Goal: Register for event/course

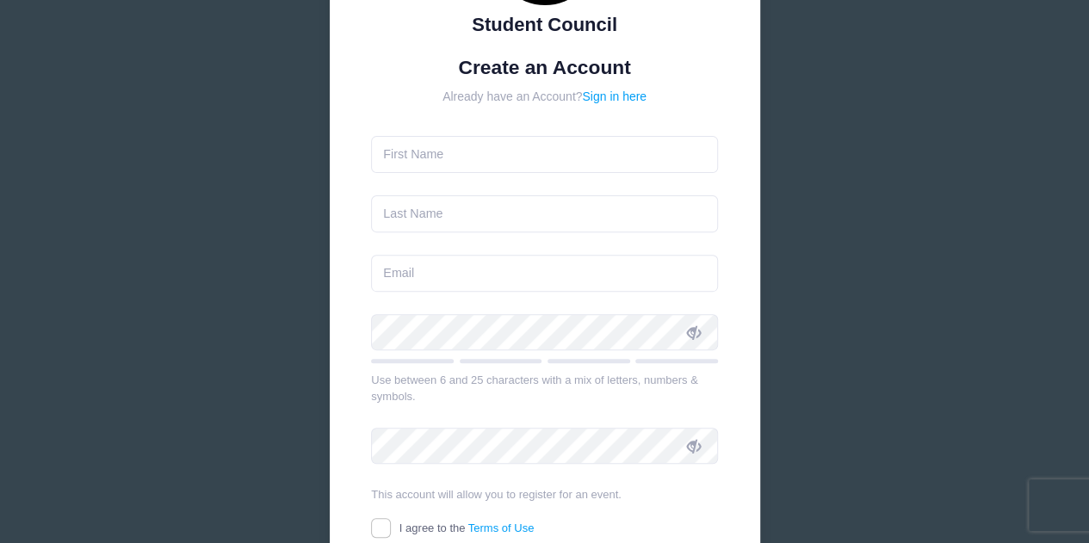
scroll to position [86, 0]
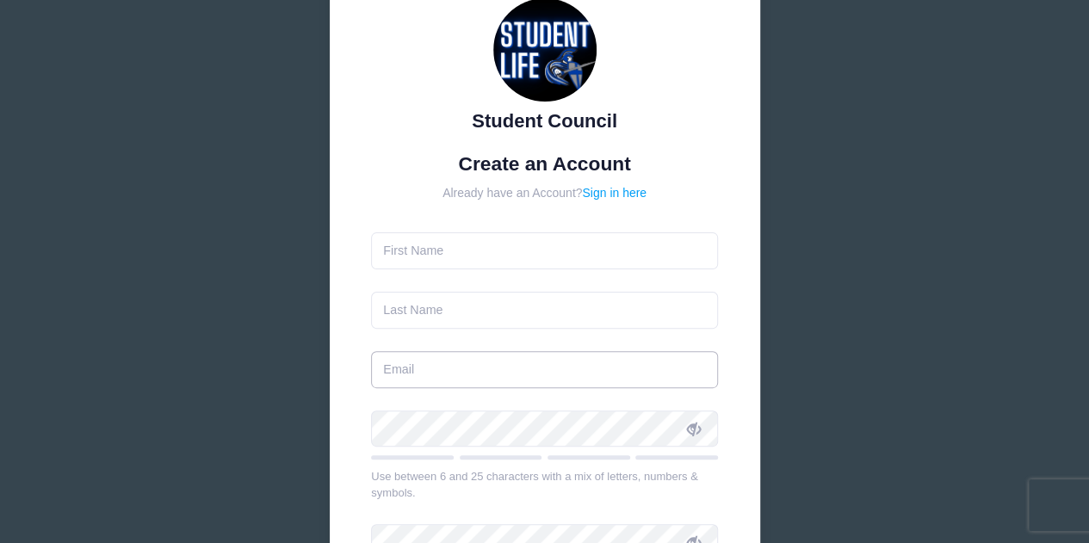
click at [463, 373] on input "email" at bounding box center [544, 369] width 347 height 37
paste input "[EMAIL_ADDRESS][DOMAIN_NAME]"
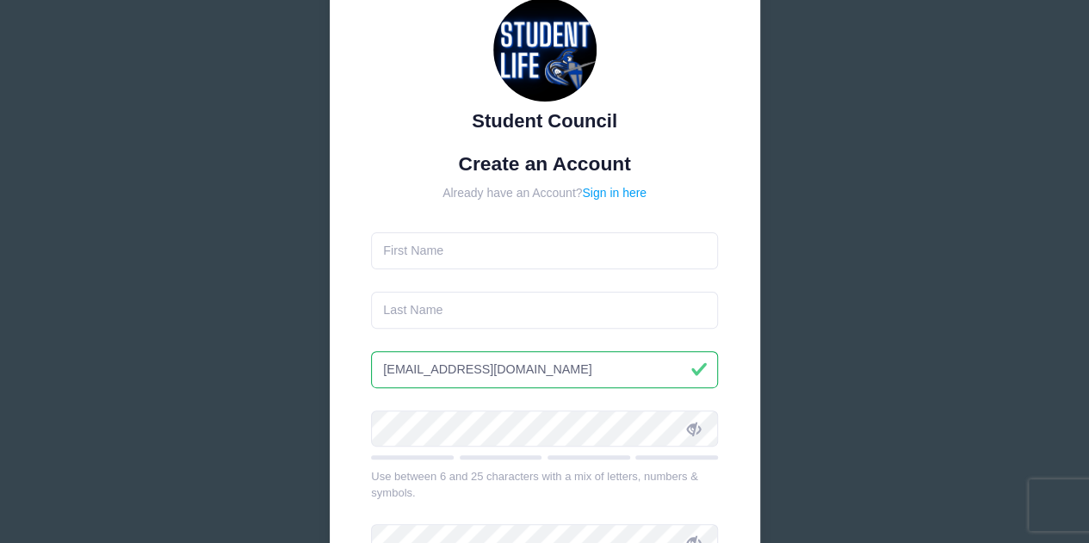
type input "[EMAIL_ADDRESS][DOMAIN_NAME]"
click at [460, 245] on input "text" at bounding box center [544, 250] width 347 height 37
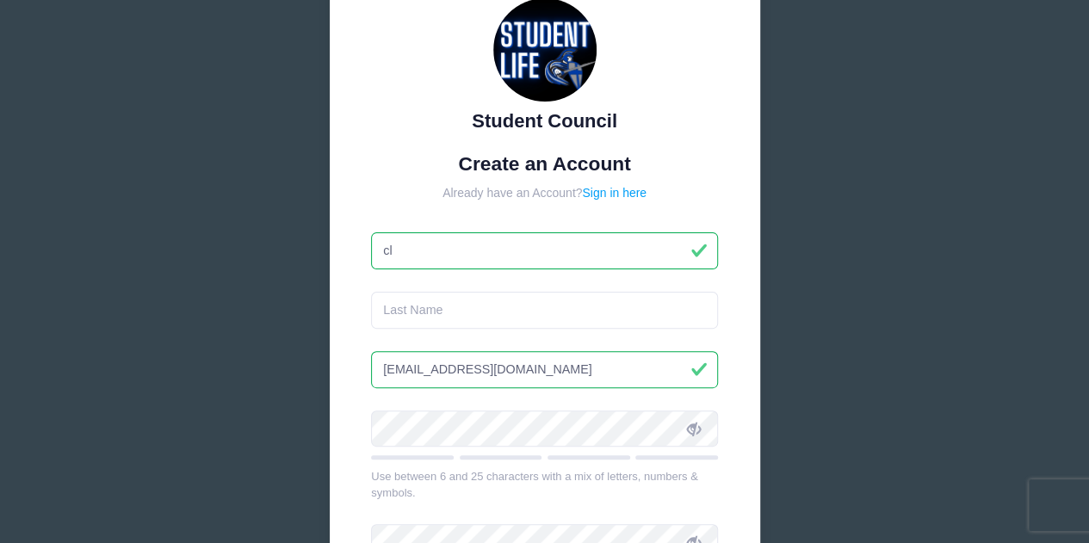
type input "c"
type input "C"
type input "[PERSON_NAME]"
click at [439, 315] on input "text" at bounding box center [544, 310] width 347 height 37
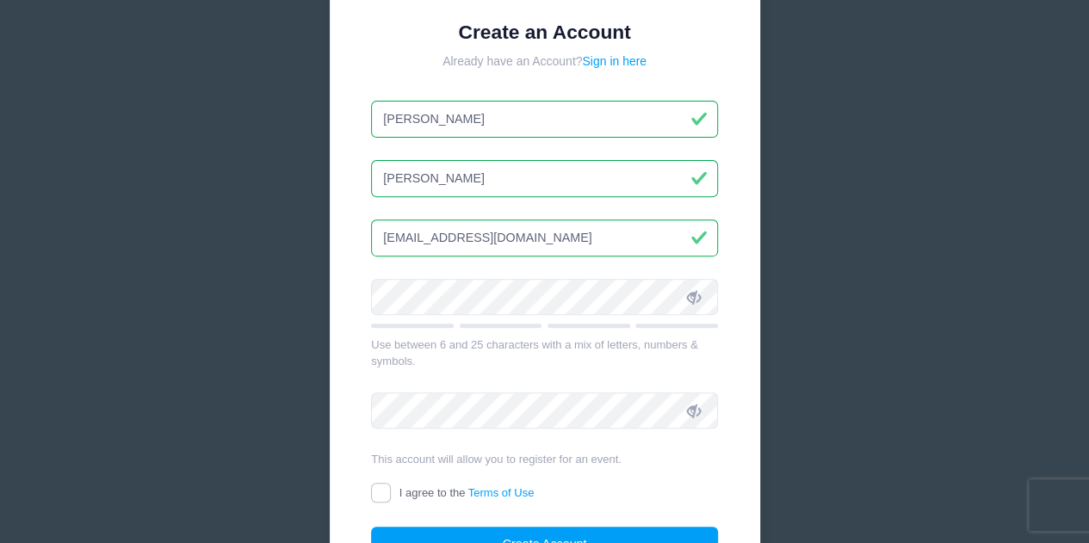
scroll to position [258, 0]
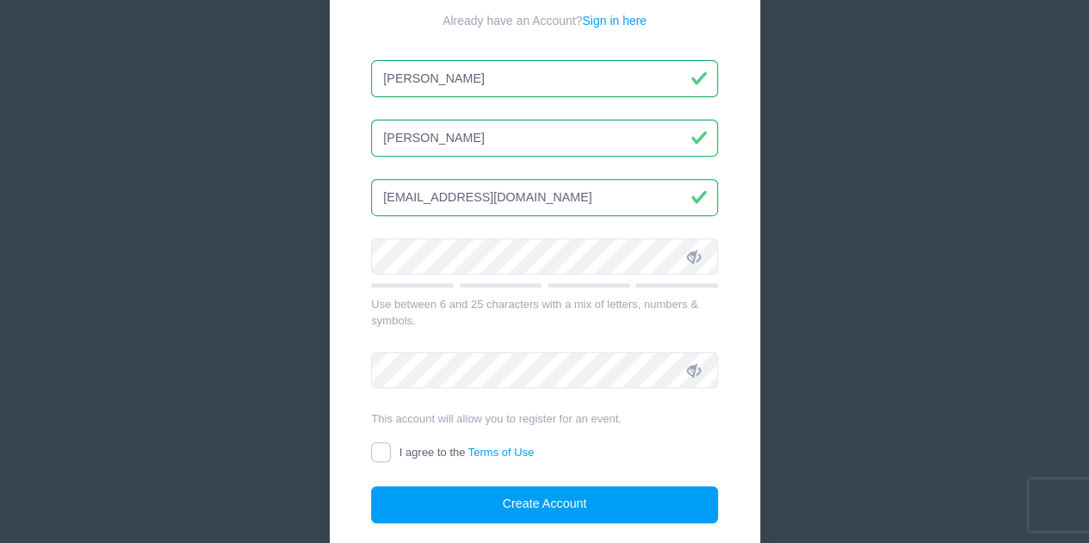
type input "[PERSON_NAME]"
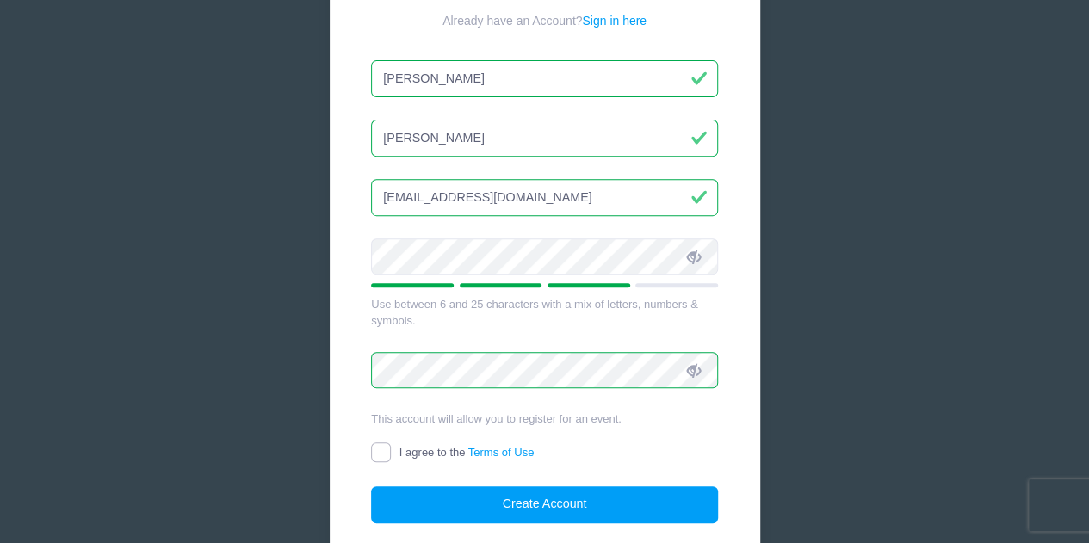
click at [379, 452] on input "I agree to the Terms of Use" at bounding box center [381, 452] width 20 height 20
checkbox input "true"
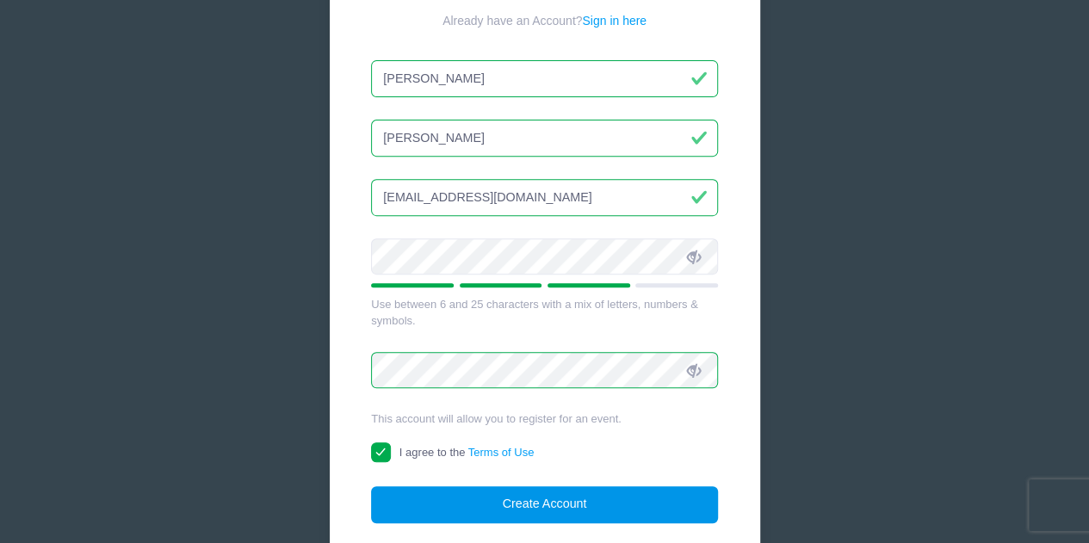
click at [407, 505] on button "Create Account" at bounding box center [544, 504] width 347 height 37
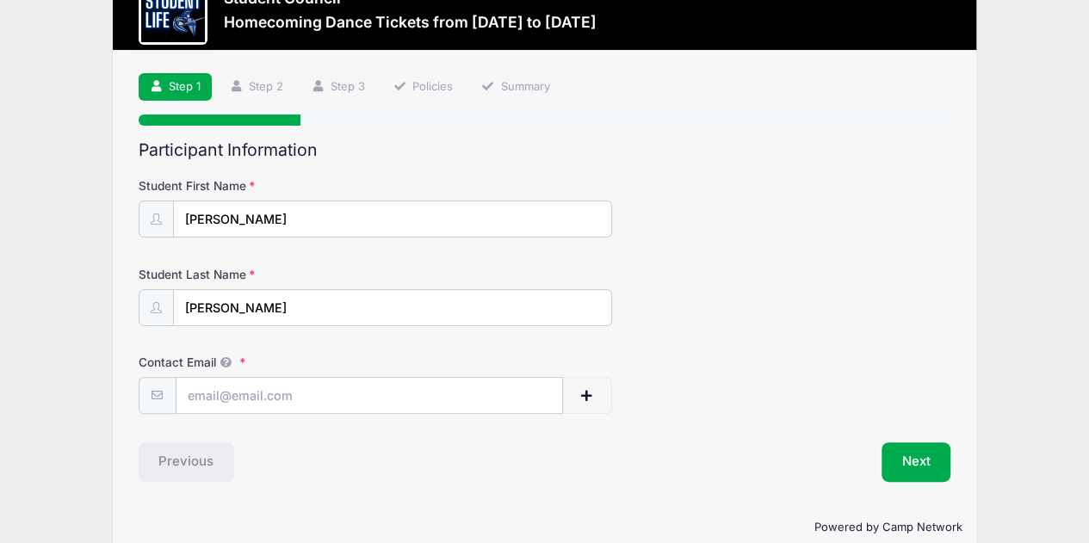
scroll to position [84, 0]
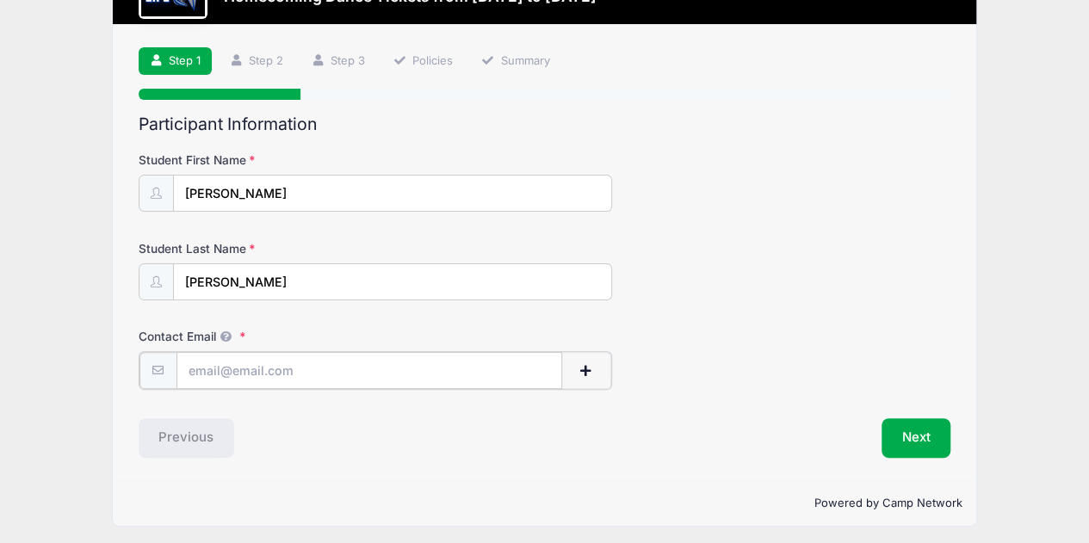
click at [305, 362] on input "Contact Email" at bounding box center [369, 370] width 386 height 37
type input "[EMAIL_ADDRESS][DOMAIN_NAME]"
click at [915, 423] on button "Next" at bounding box center [916, 437] width 70 height 40
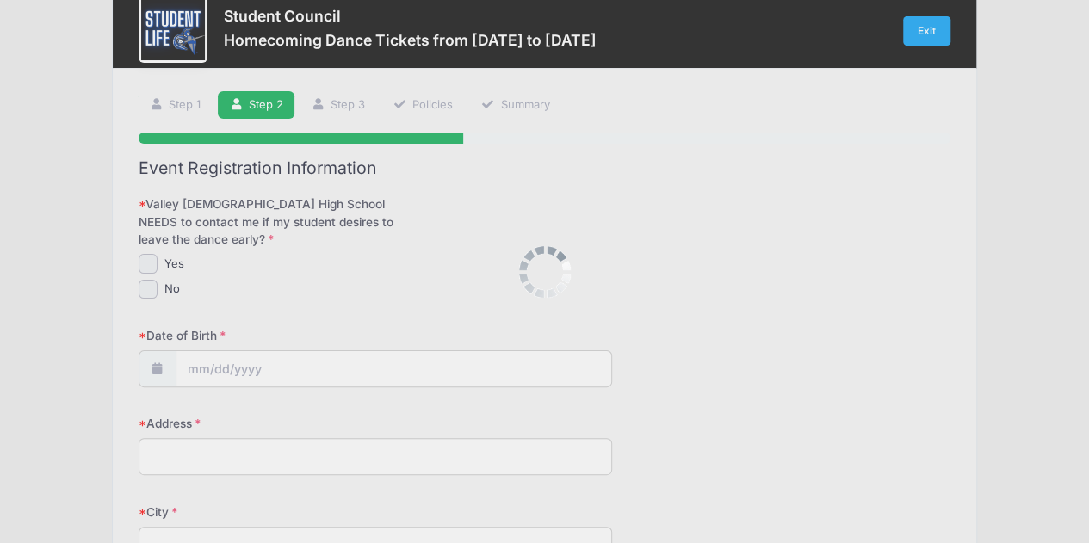
scroll to position [0, 0]
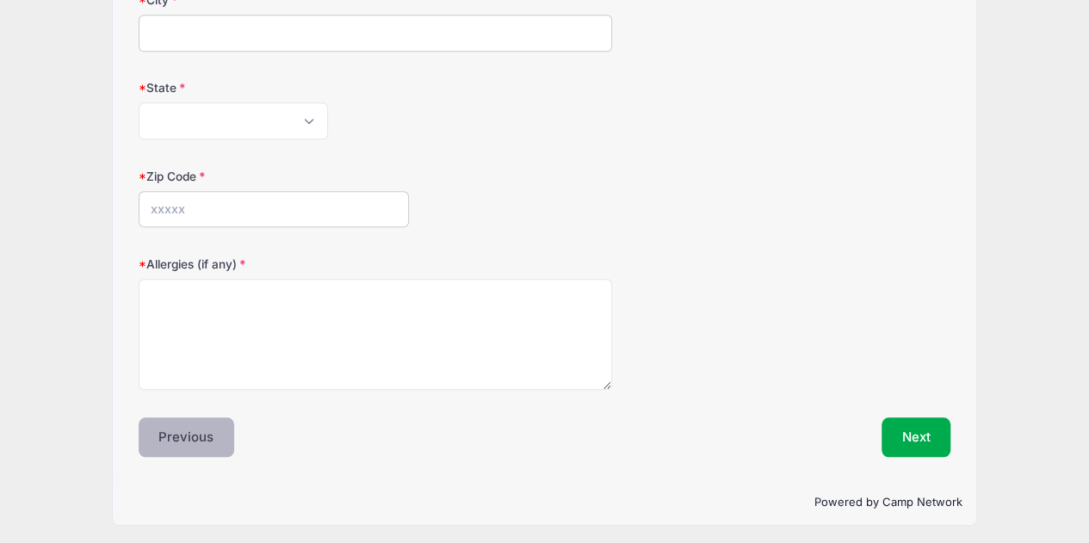
click at [196, 434] on button "Previous" at bounding box center [187, 437] width 96 height 40
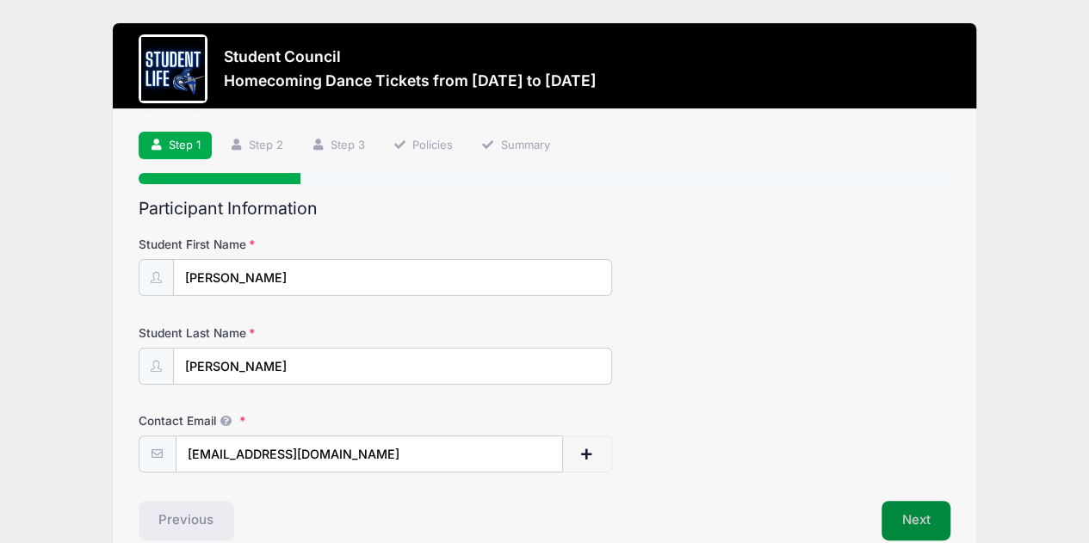
click at [899, 511] on button "Next" at bounding box center [916, 521] width 70 height 40
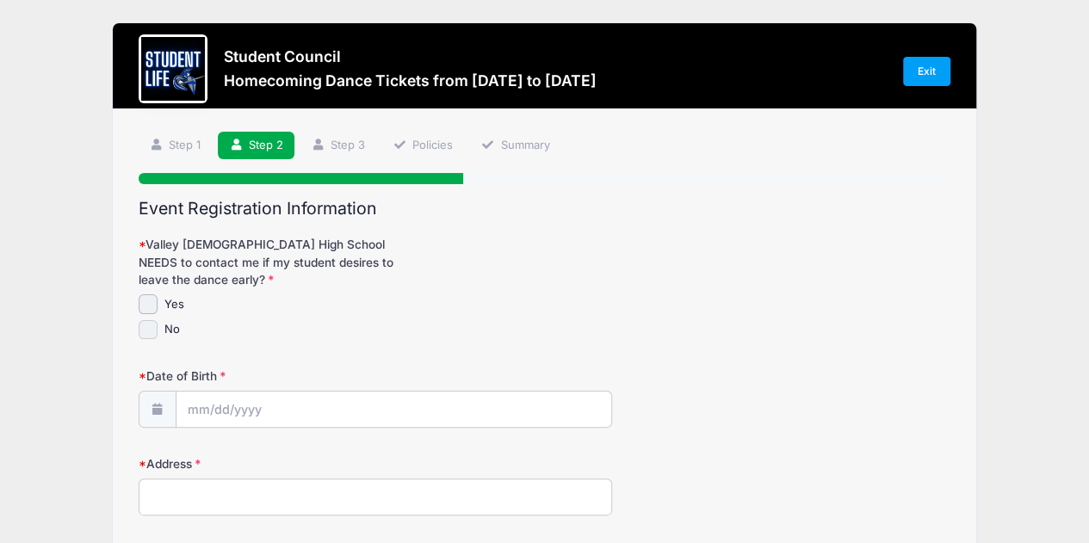
drag, startPoint x: 143, startPoint y: 322, endPoint x: 154, endPoint y: 323, distance: 11.2
click at [153, 323] on input "No" at bounding box center [149, 330] width 20 height 20
checkbox input "true"
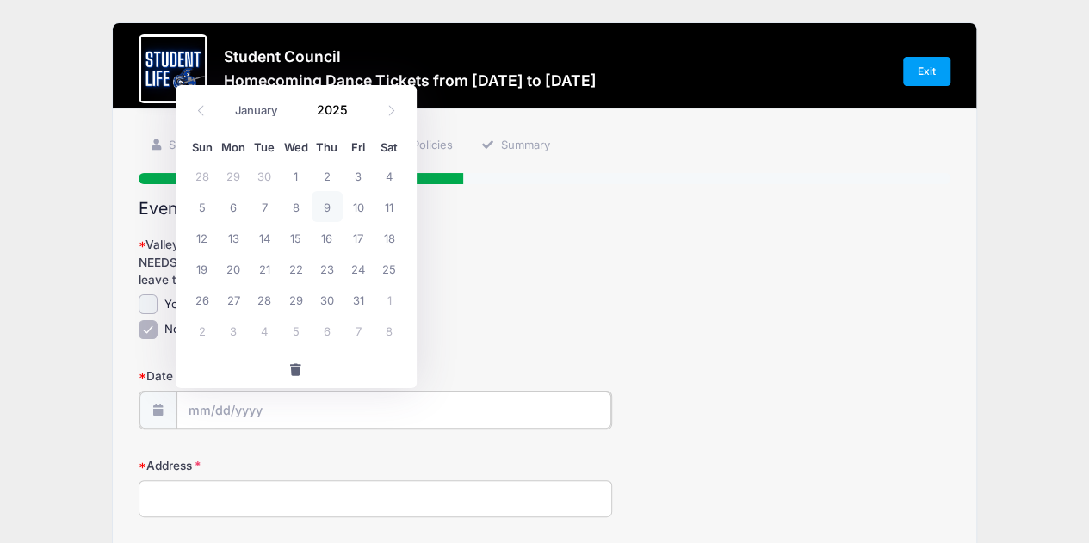
click at [203, 403] on input "Date of Birth" at bounding box center [393, 410] width 435 height 37
click at [250, 102] on select "January February March April May June July August September October November De…" at bounding box center [265, 111] width 77 height 22
select select "1"
click at [227, 100] on select "January February March April May June July August September October November De…" at bounding box center [265, 111] width 77 height 22
click at [337, 108] on input "2025" at bounding box center [337, 110] width 56 height 26
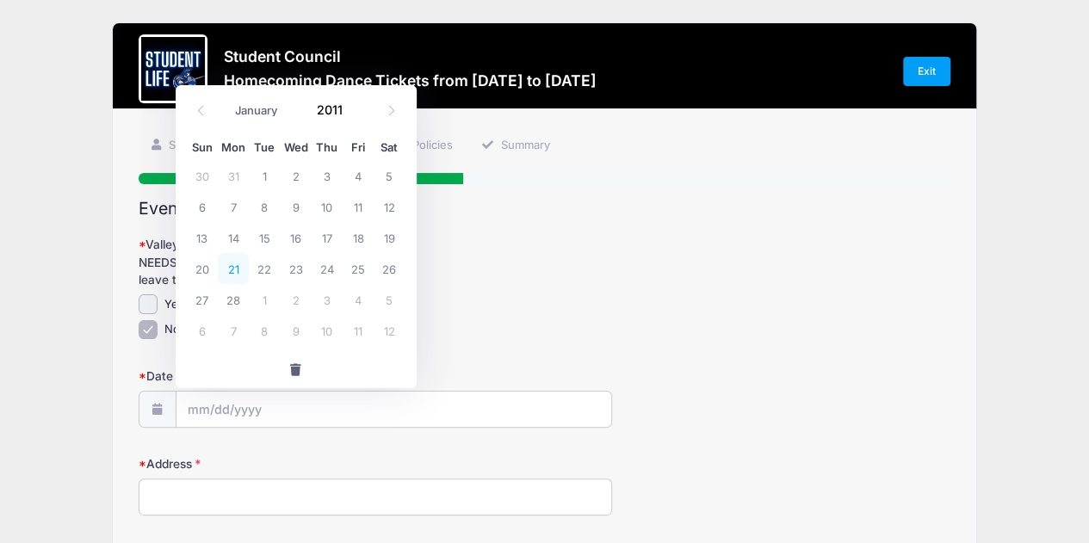
type input "2011"
click at [227, 269] on span "21" at bounding box center [233, 268] width 31 height 31
type input "02/21/2011"
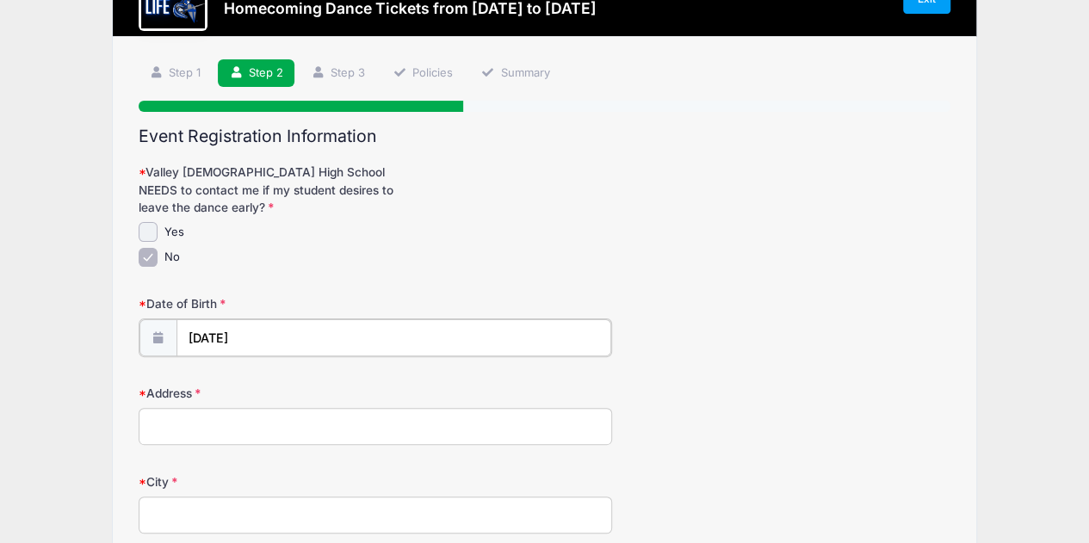
scroll to position [172, 0]
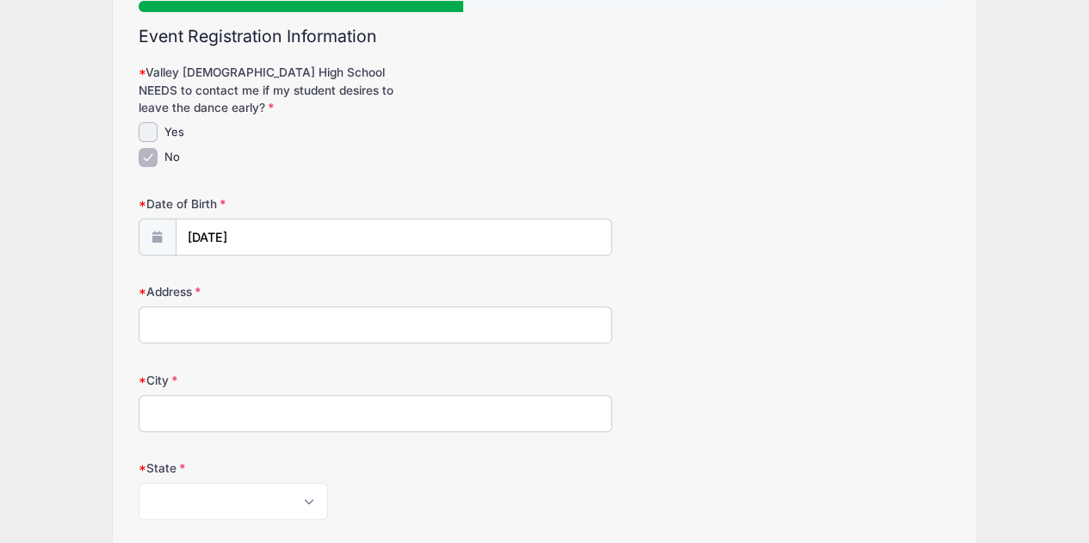
click at [232, 319] on input "Address" at bounding box center [375, 324] width 473 height 37
type input "712 W Sterling Pl"
type input "Chandler"
select select "AZ"
type input "85225"
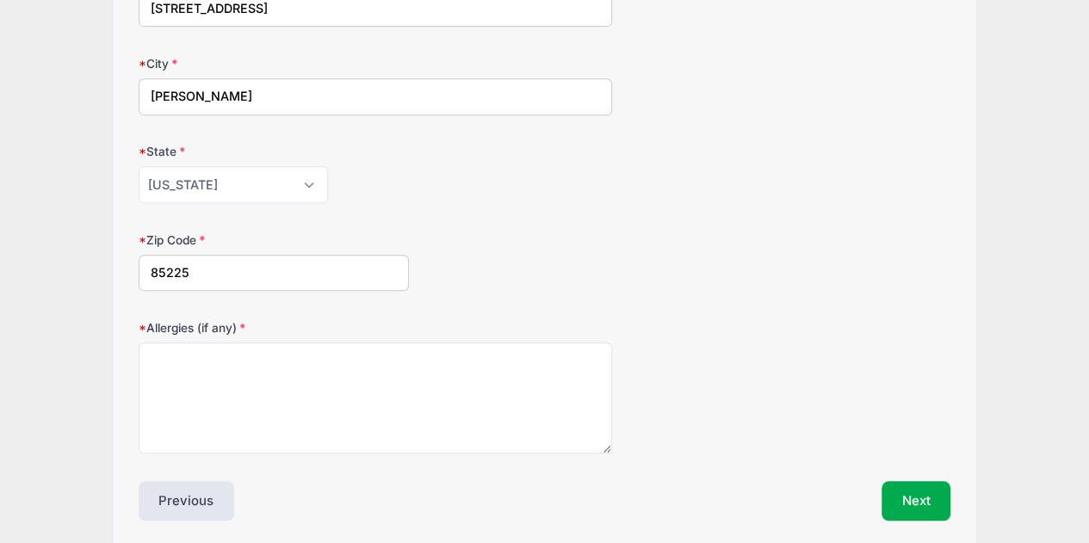
scroll to position [516, 0]
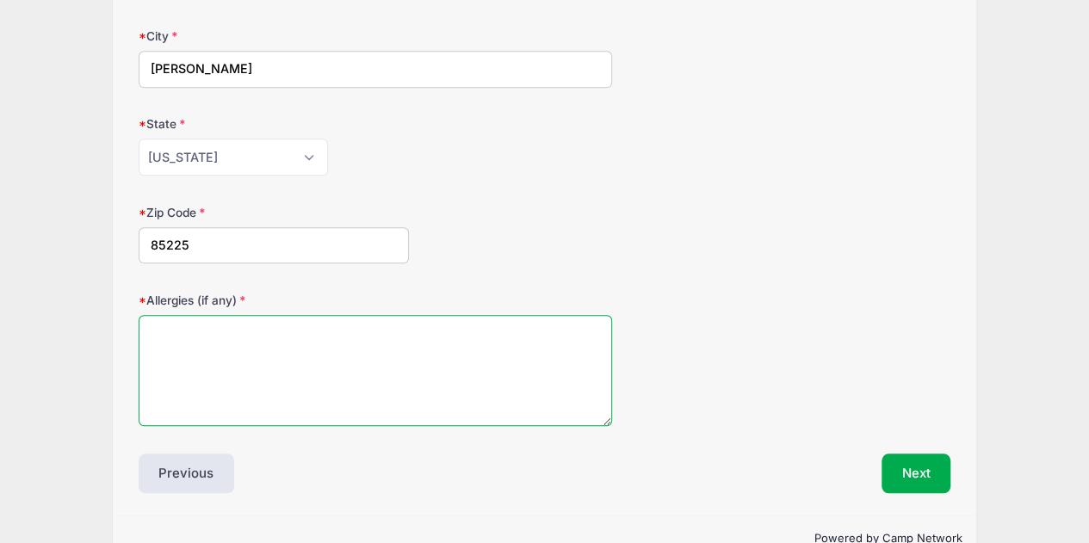
click at [191, 325] on textarea "Allergies (if any)" at bounding box center [375, 370] width 473 height 111
type textarea "no"
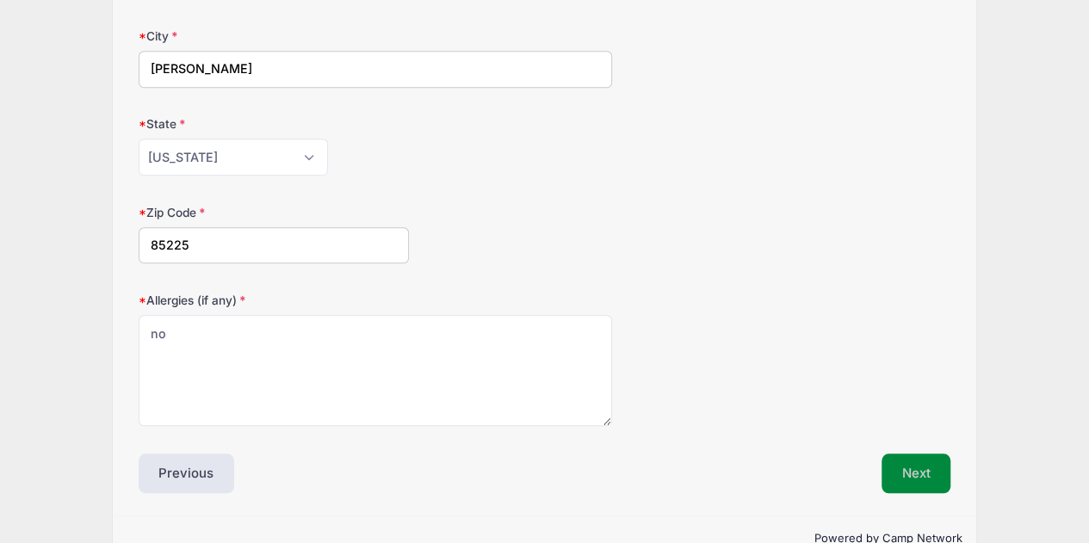
click at [917, 474] on button "Next" at bounding box center [916, 474] width 70 height 40
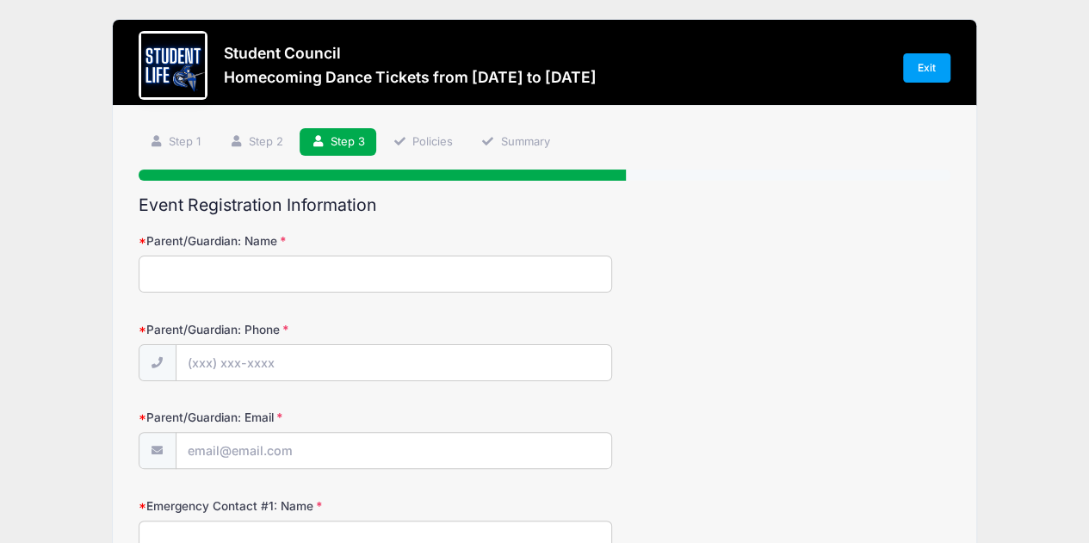
scroll to position [0, 0]
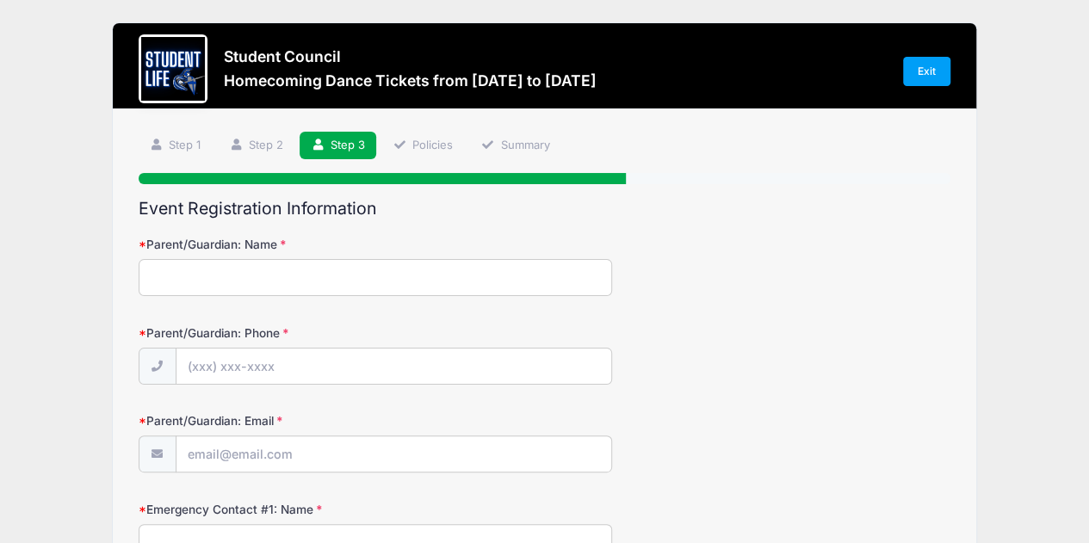
click at [265, 271] on input "Parent/Guardian: Name" at bounding box center [375, 277] width 473 height 37
type input "Louisa Heller"
type input "(480) 734-3929"
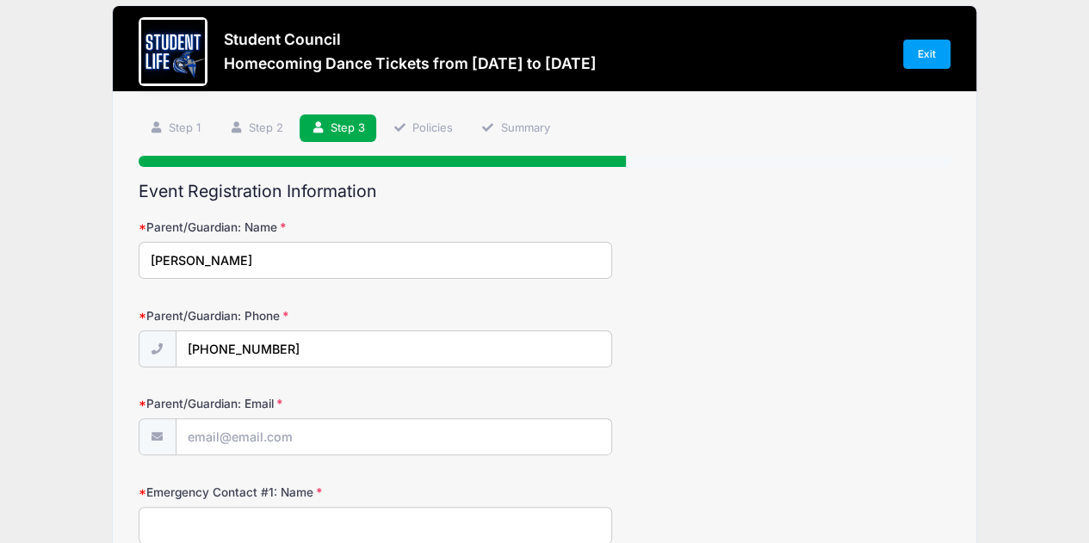
scroll to position [172, 0]
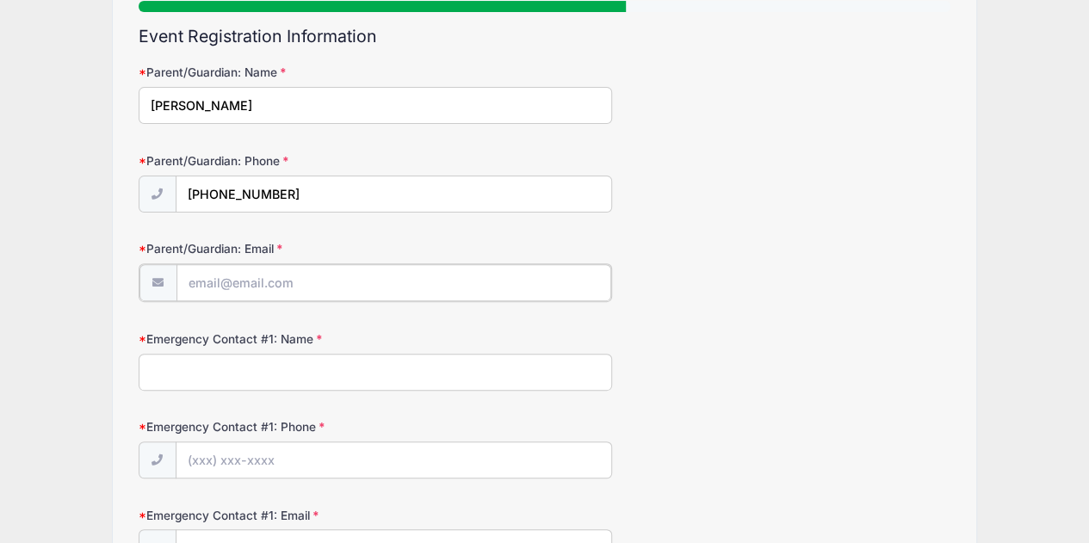
click at [271, 278] on input "Parent/Guardian: Email" at bounding box center [393, 282] width 435 height 37
type input "louisaheller@yahoo.com"
click at [337, 371] on input "Emergency Contact #1: Name" at bounding box center [375, 370] width 473 height 37
type input "b"
type input "H"
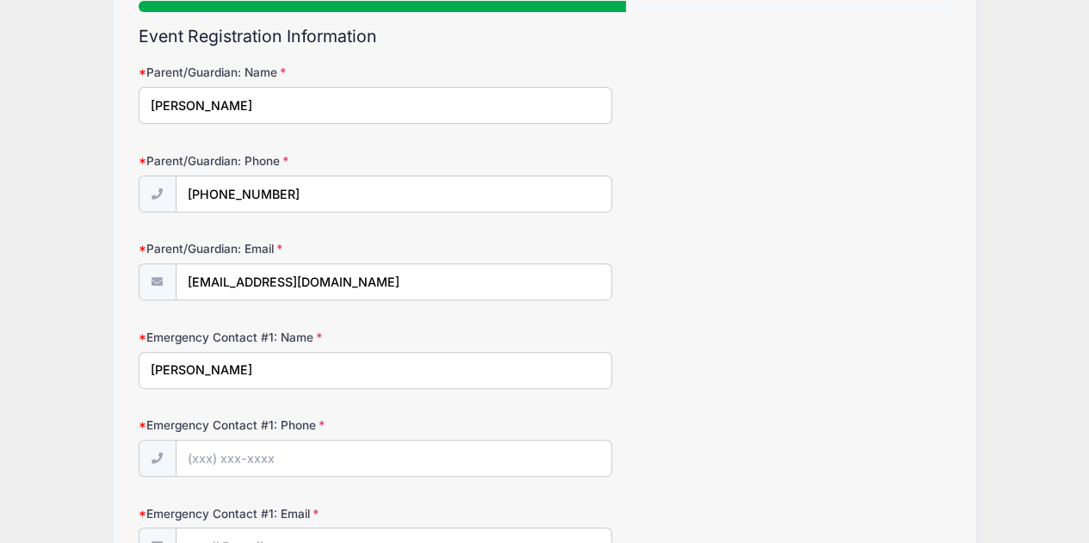
type input "Ben Heller"
click at [303, 452] on input "Emergency Contact #1: Phone" at bounding box center [393, 459] width 435 height 37
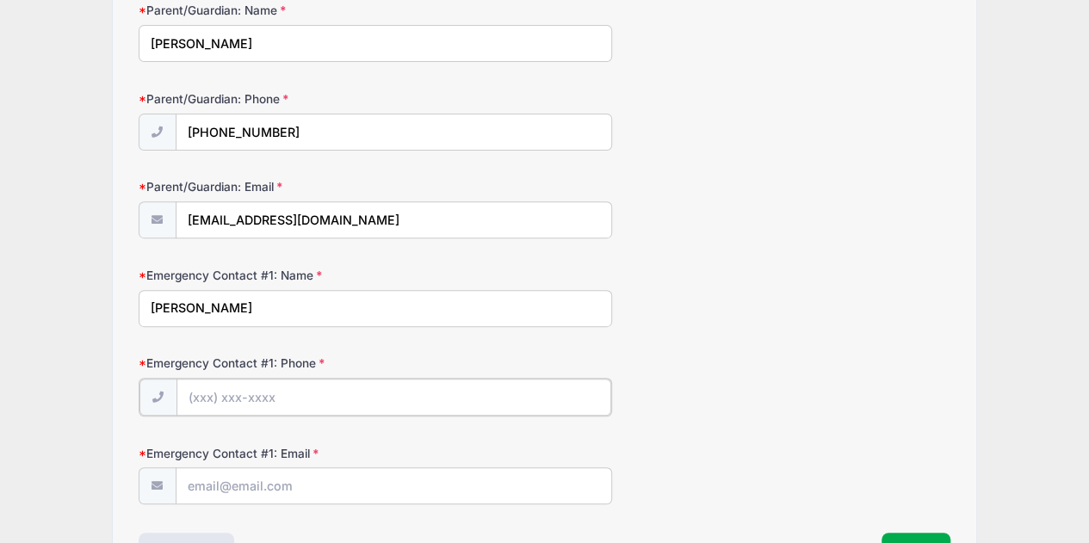
scroll to position [258, 0]
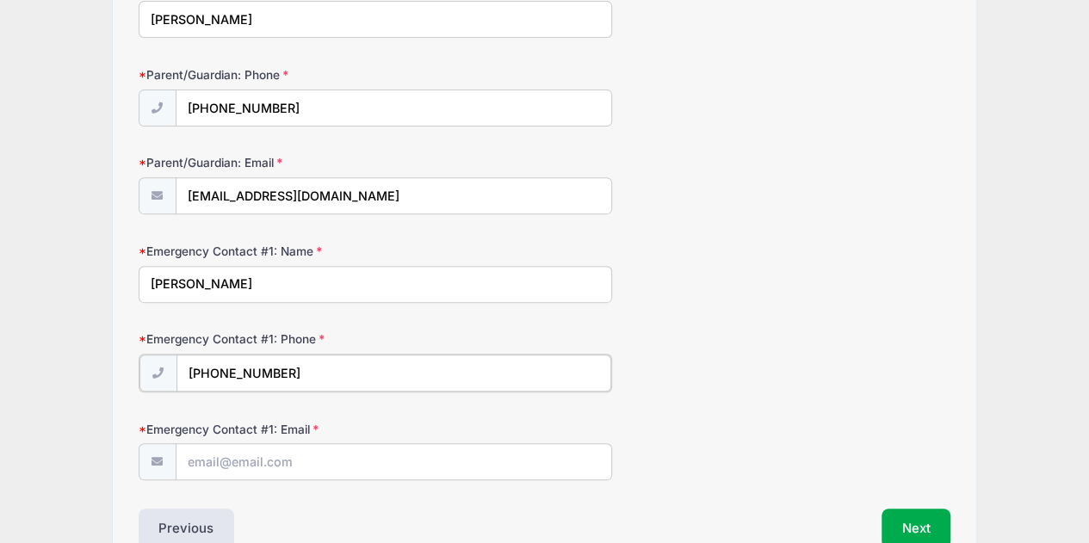
type input "(480) 254-0558"
click at [329, 455] on input "Emergency Contact #1: Email" at bounding box center [393, 460] width 435 height 37
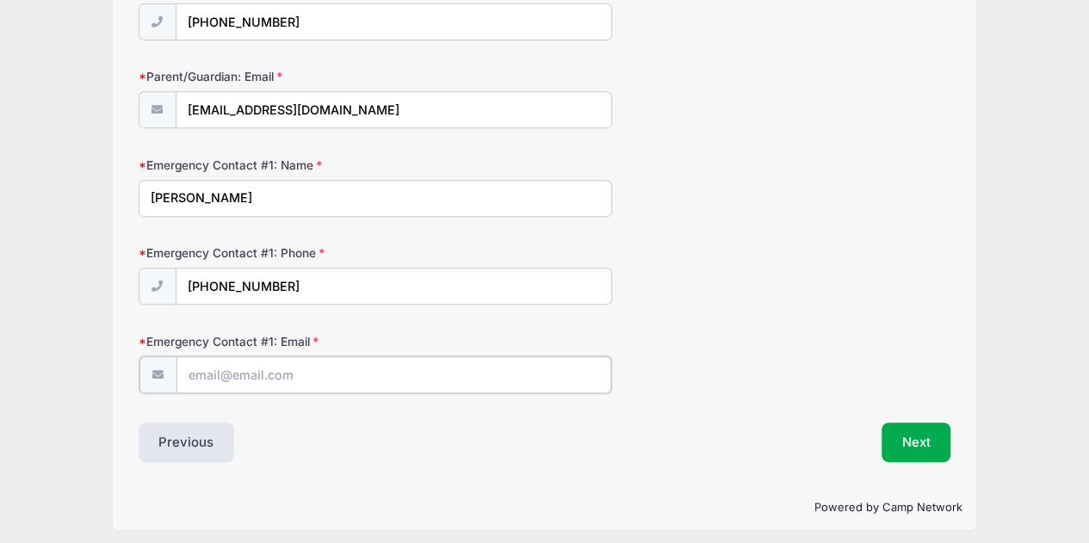
scroll to position [349, 0]
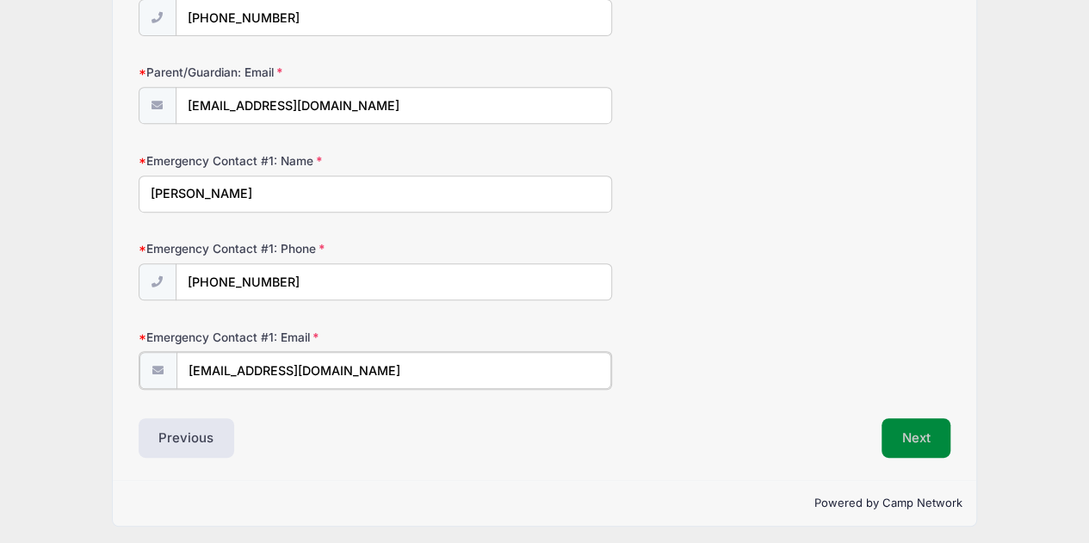
type input "bdheller@gmail.com"
click at [931, 440] on button "Next" at bounding box center [916, 437] width 70 height 40
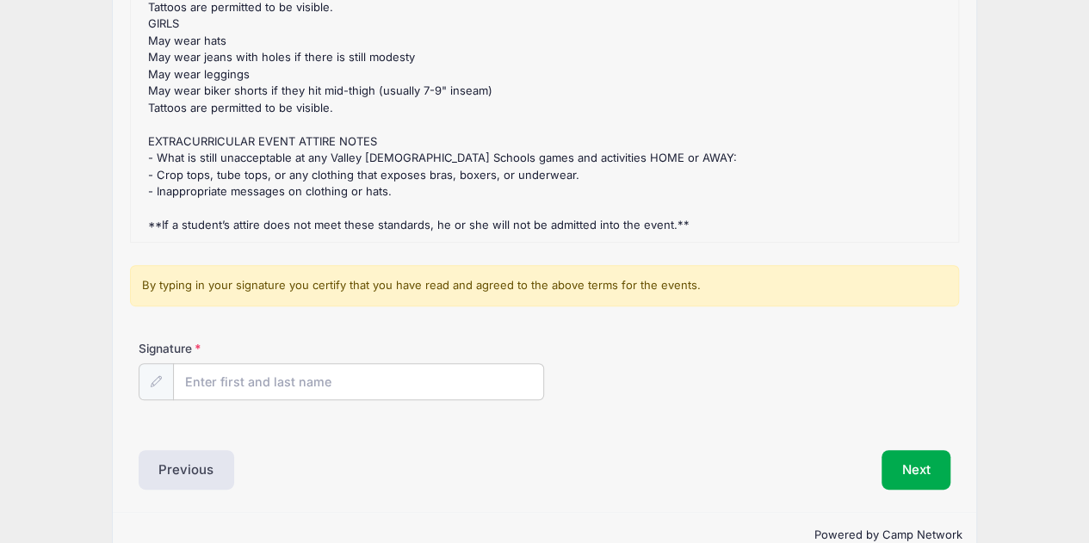
scroll to position [293, 0]
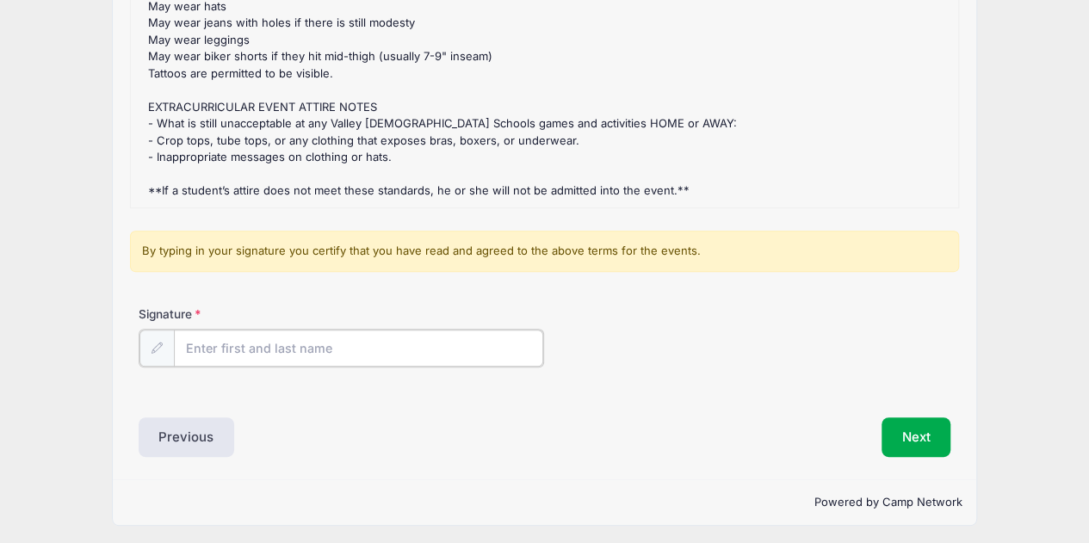
click at [388, 344] on input "Signature" at bounding box center [359, 348] width 370 height 37
type input "Claire Heller"
click at [900, 441] on button "Next" at bounding box center [916, 436] width 70 height 40
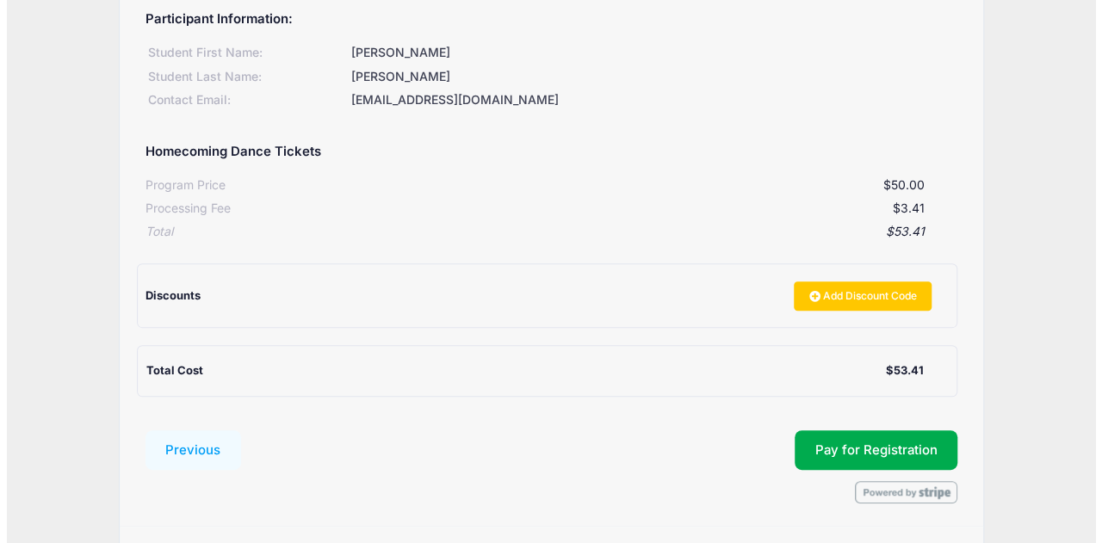
scroll to position [258, 0]
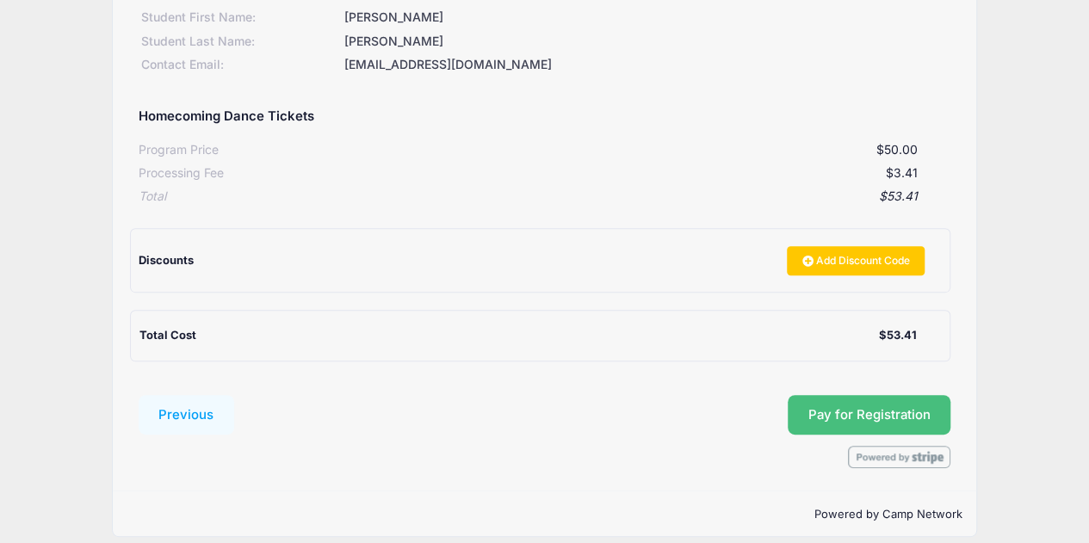
click at [870, 417] on button "Pay for Registration" at bounding box center [869, 415] width 164 height 40
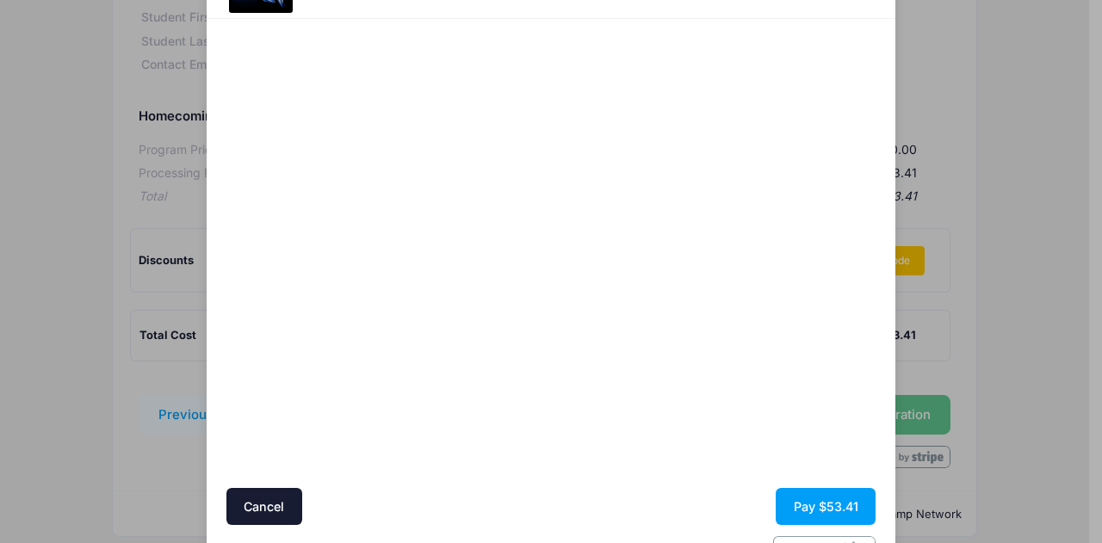
scroll to position [146, 0]
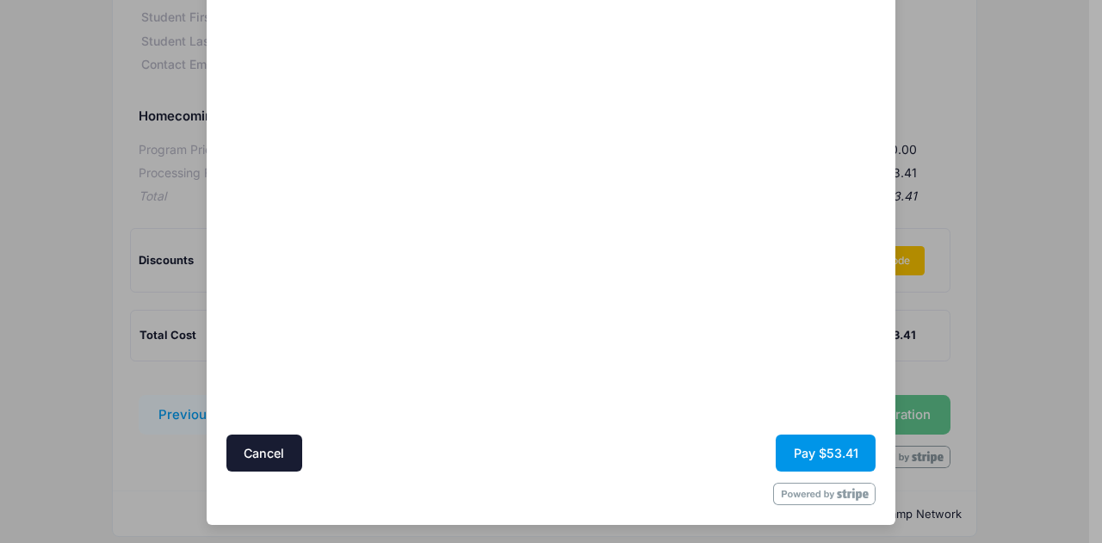
click at [840, 449] on button "Pay $53.41" at bounding box center [825, 453] width 100 height 37
